Goal: Information Seeking & Learning: Get advice/opinions

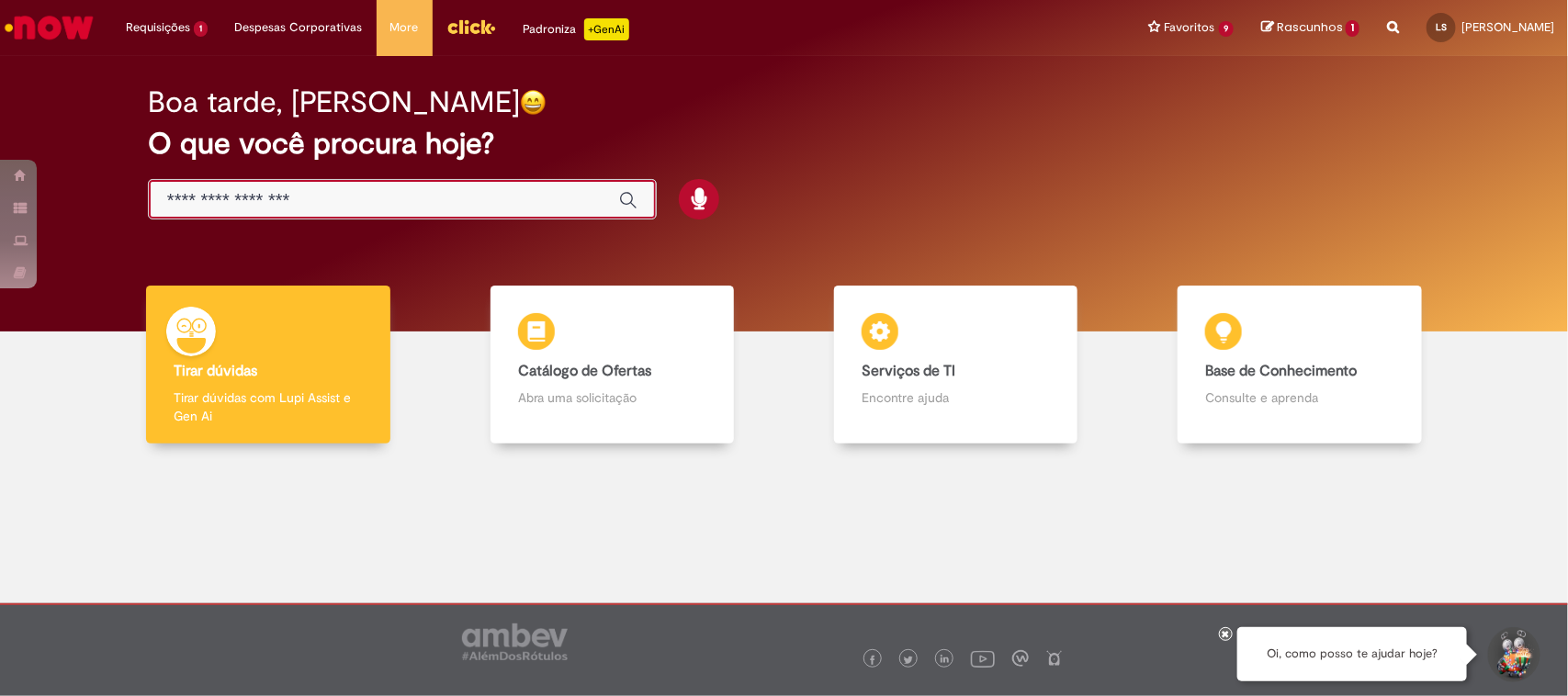
click at [524, 198] on input "Basta digitar aqui" at bounding box center [384, 201] width 434 height 22
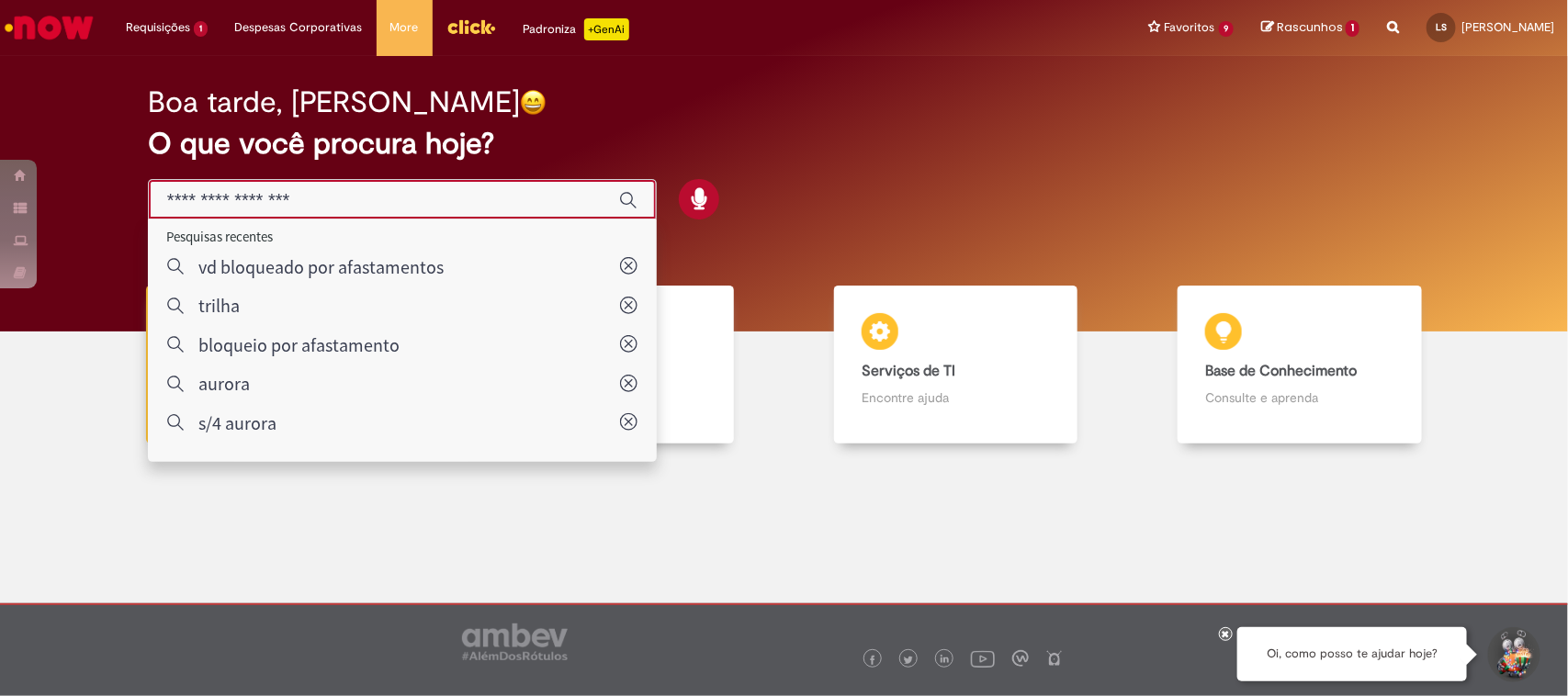
click at [1116, 88] on div "Boa tarde, Leandro" at bounding box center [784, 102] width 1272 height 32
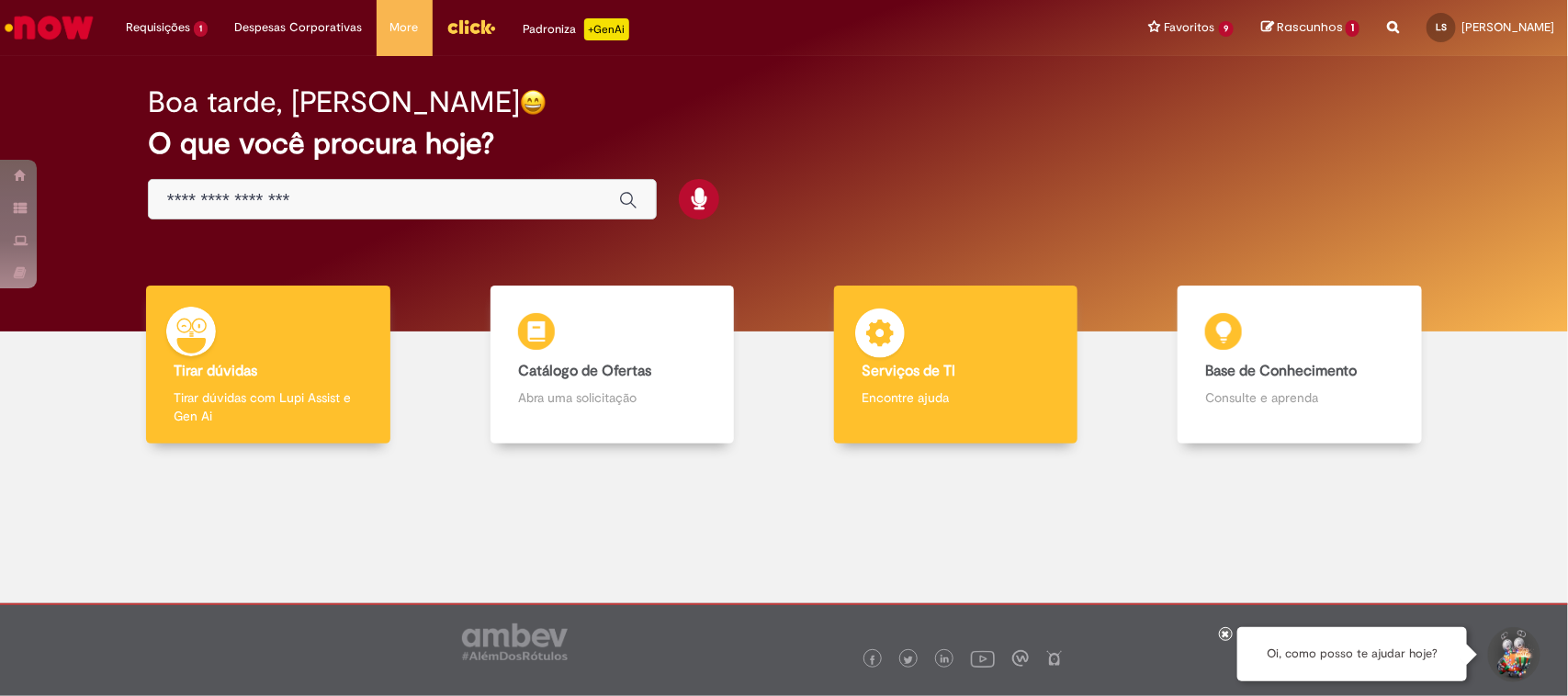
click at [1034, 396] on p "Encontre ajuda" at bounding box center [955, 398] width 189 height 19
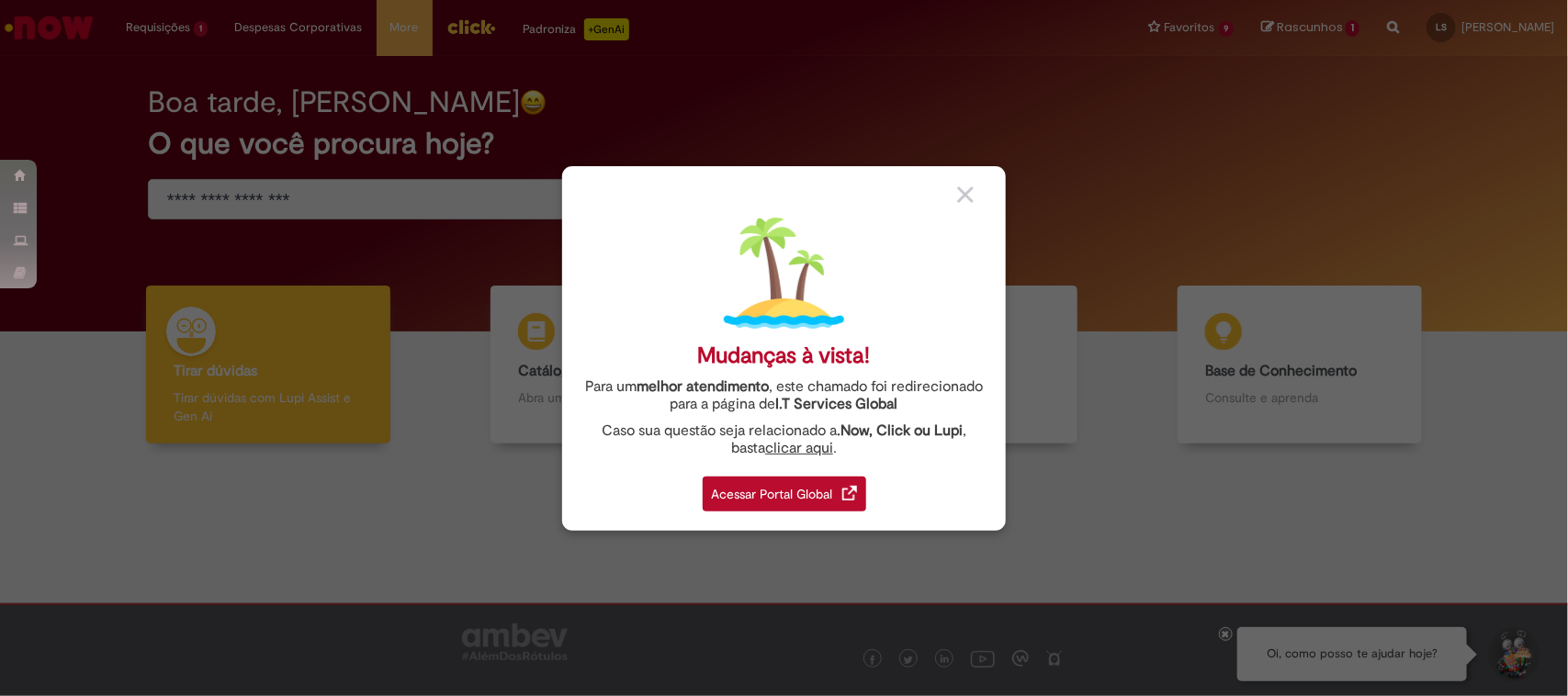
click at [758, 502] on div "Acessar Portal Global" at bounding box center [784, 493] width 163 height 35
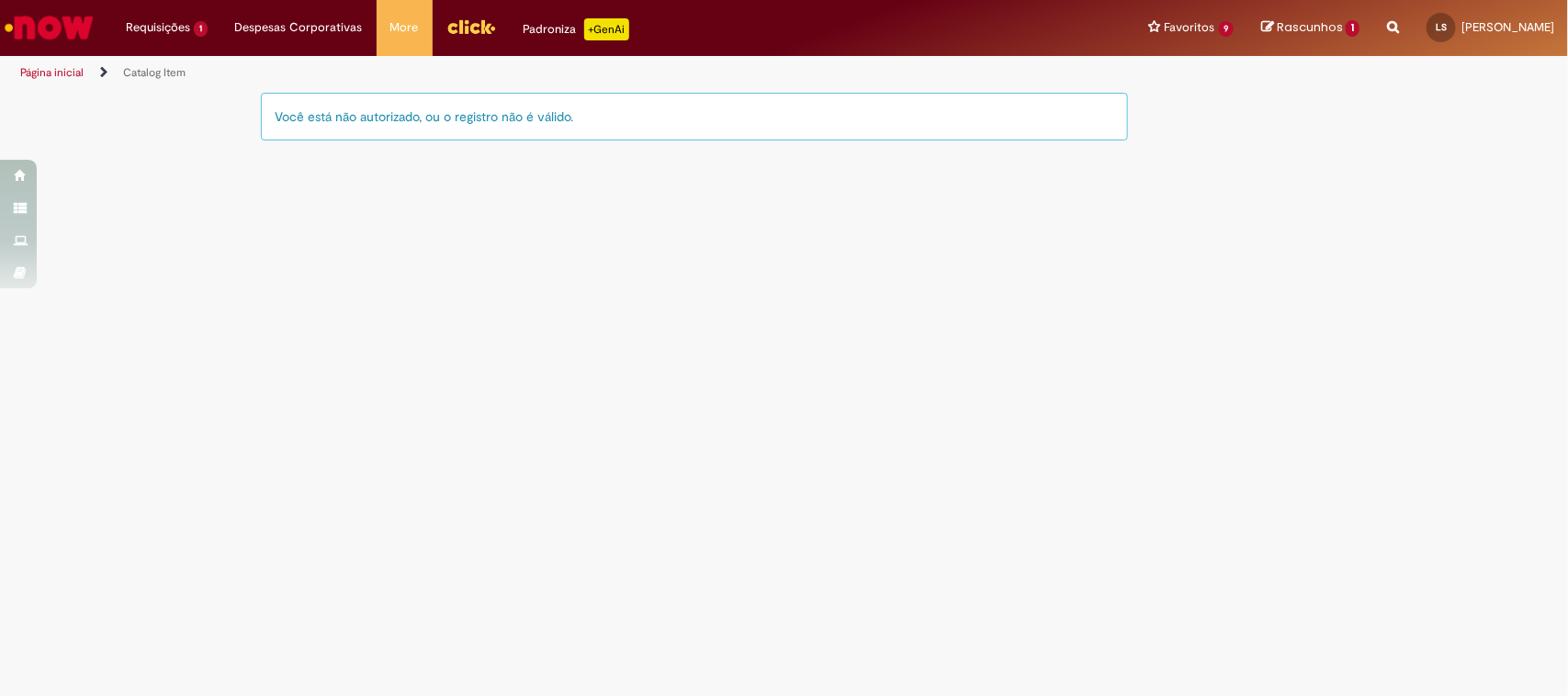
drag, startPoint x: 1137, startPoint y: 281, endPoint x: 1407, endPoint y: 62, distance: 347.7
click at [1150, 279] on main "Catalog Item Tire dúvidas com LupiAssist +GenAI Oi! Eu sou LupiAssist, uma Inte…" at bounding box center [784, 393] width 1568 height 605
click at [1300, 181] on main "Catalog Item Tire dúvidas com LupiAssist +GenAI Oi! Eu sou LupiAssist, uma Inte…" at bounding box center [784, 393] width 1568 height 605
drag, startPoint x: 1379, startPoint y: 1, endPoint x: 738, endPoint y: 240, distance: 684.1
click at [738, 240] on main "Catalog Item Tire dúvidas com LupiAssist +GenAI Oi! Eu sou LupiAssist, uma Inte…" at bounding box center [784, 393] width 1568 height 605
